Goal: Task Accomplishment & Management: Manage account settings

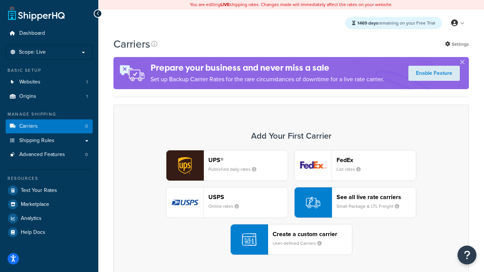
click at [291, 203] on div "UPS® Published daily rates FedEx List rates USPS Online rates See all live rate…" at bounding box center [291, 202] width 340 height 105
click at [376, 160] on header "FedEx" at bounding box center [376, 160] width 79 height 7
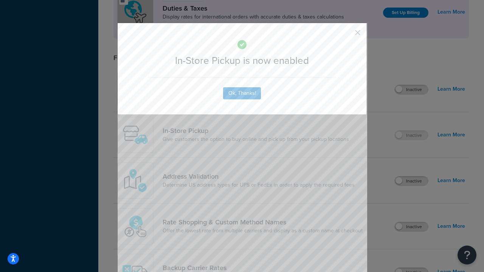
click at [347, 35] on button "button" at bounding box center [347, 35] width 2 height 2
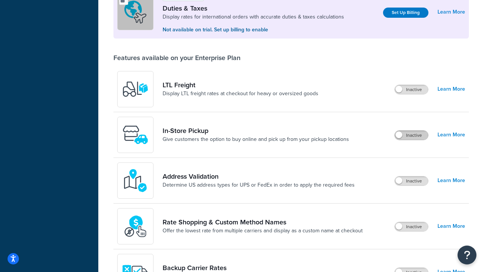
scroll to position [232, 0]
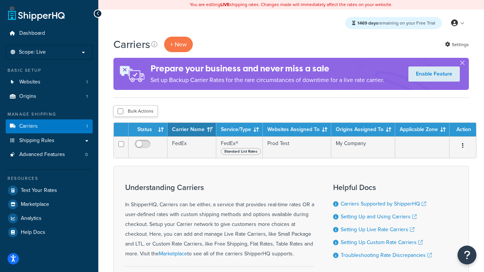
click at [120, 112] on input "checkbox" at bounding box center [121, 112] width 6 height 6
checkbox input "true"
click at [0, 0] on button "Delete" at bounding box center [0, 0] width 0 height 0
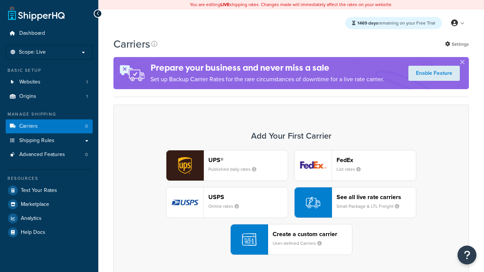
click at [291, 203] on div "UPS® Published daily rates FedEx List rates USPS Online rates See all live rate…" at bounding box center [291, 202] width 340 height 105
click at [376, 160] on header "FedEx" at bounding box center [376, 160] width 79 height 7
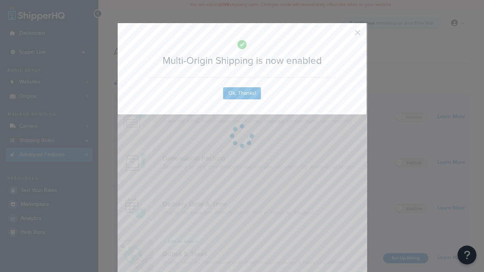
click at [347, 35] on button "button" at bounding box center [347, 35] width 2 height 2
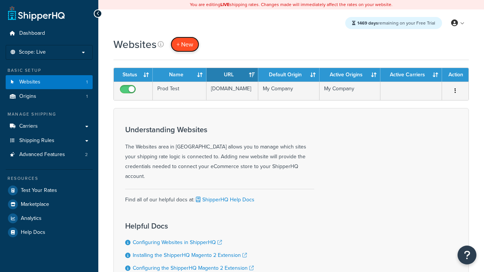
click at [184, 45] on span "+ New" at bounding box center [185, 44] width 17 height 9
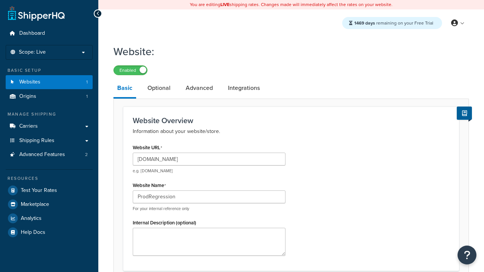
scroll to position [260, 0]
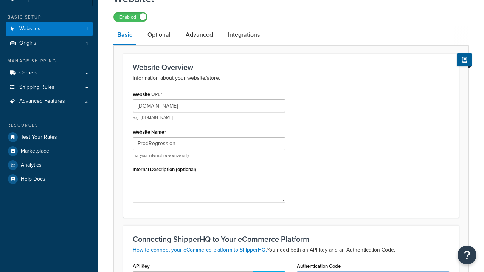
type input "ProdRegression"
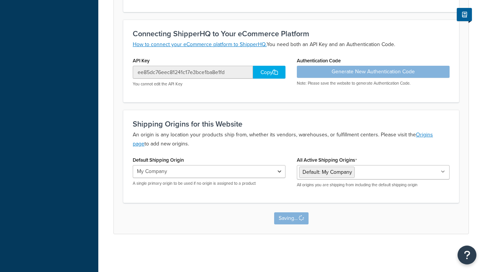
scroll to position [0, 0]
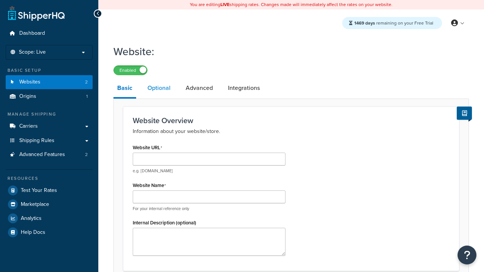
click at [159, 89] on link "Optional" at bounding box center [159, 88] width 31 height 18
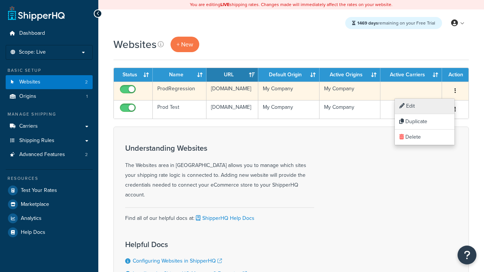
click at [425, 106] on link "Edit" at bounding box center [425, 107] width 60 height 16
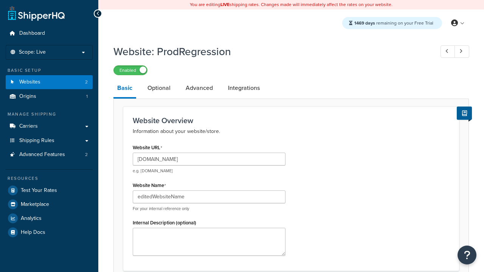
scroll to position [265, 0]
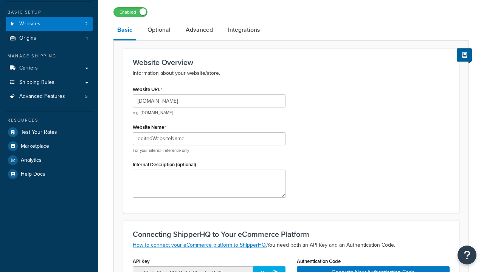
type input "editedWebsiteName"
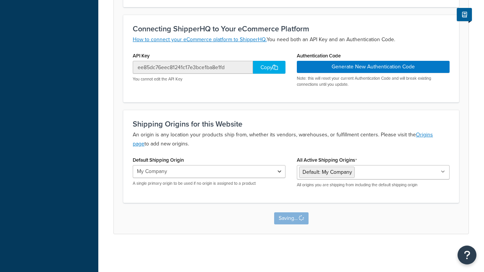
scroll to position [0, 0]
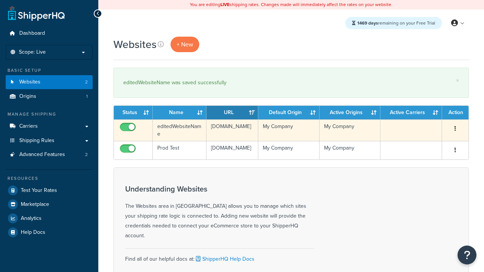
click at [455, 129] on icon "button" at bounding box center [456, 128] width 2 height 5
click at [0, 0] on link "Duplicate" at bounding box center [0, 0] width 0 height 0
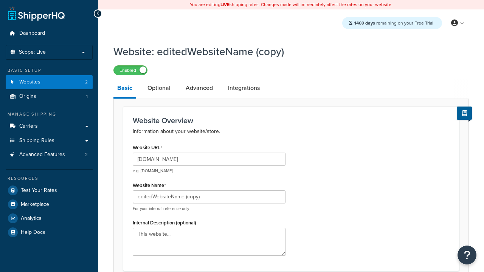
type input "www.editedWebsiteNameCopy.com"
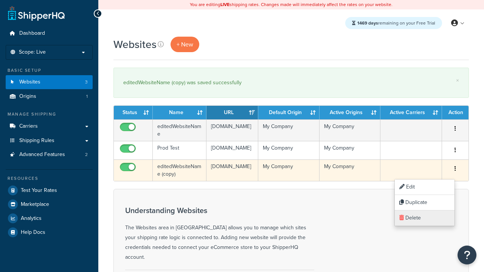
click at [425, 218] on link "Delete" at bounding box center [425, 219] width 60 height 16
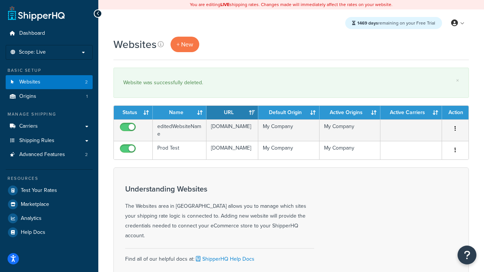
click at [133, 113] on th "Status" at bounding box center [133, 113] width 39 height 14
click at [180, 113] on th "Name" at bounding box center [180, 113] width 54 height 14
click at [232, 113] on th "URL" at bounding box center [233, 113] width 52 height 14
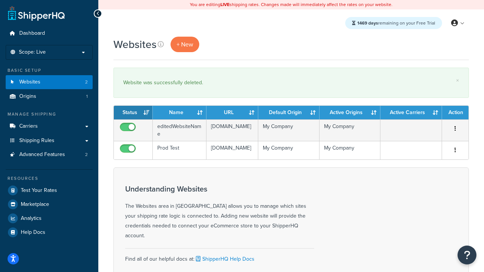
click at [232, 113] on th "URL" at bounding box center [233, 113] width 52 height 14
click at [289, 113] on th "Default Origin" at bounding box center [288, 113] width 61 height 14
click at [350, 113] on th "Active Origins" at bounding box center [350, 113] width 61 height 14
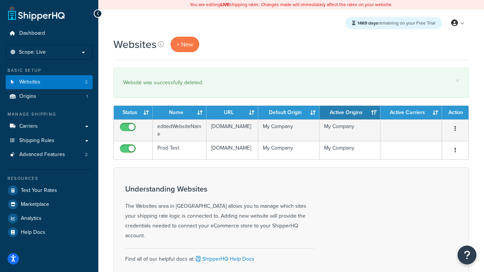
click at [411, 113] on th "Active Carriers" at bounding box center [412, 113] width 62 height 14
click at [455, 113] on th "Action" at bounding box center [455, 113] width 26 height 14
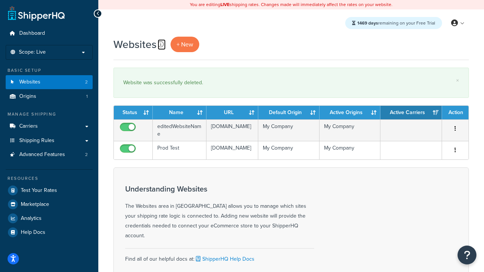
click at [160, 45] on icon at bounding box center [161, 44] width 6 height 6
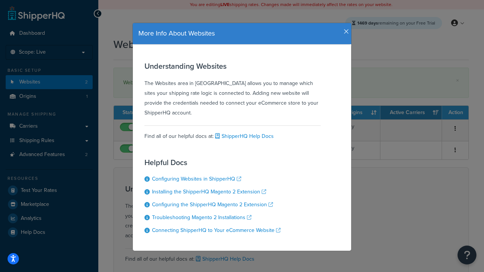
click at [345, 29] on icon "button" at bounding box center [346, 31] width 5 height 7
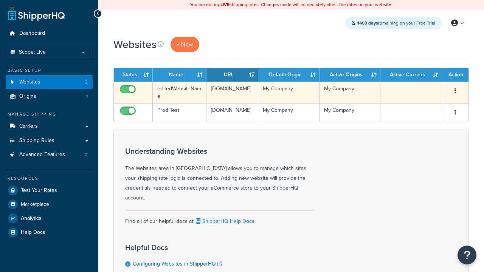
click at [455, 92] on icon "button" at bounding box center [456, 90] width 2 height 5
click at [0, 0] on link "Delete" at bounding box center [0, 0] width 0 height 0
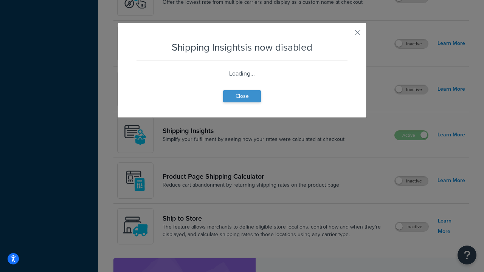
click at [242, 96] on button "Close" at bounding box center [242, 96] width 38 height 12
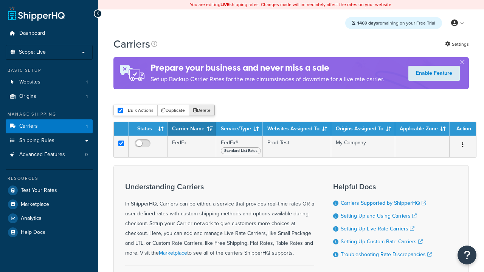
click at [201, 111] on button "Delete" at bounding box center [202, 110] width 26 height 11
